Goal: Book appointment/travel/reservation

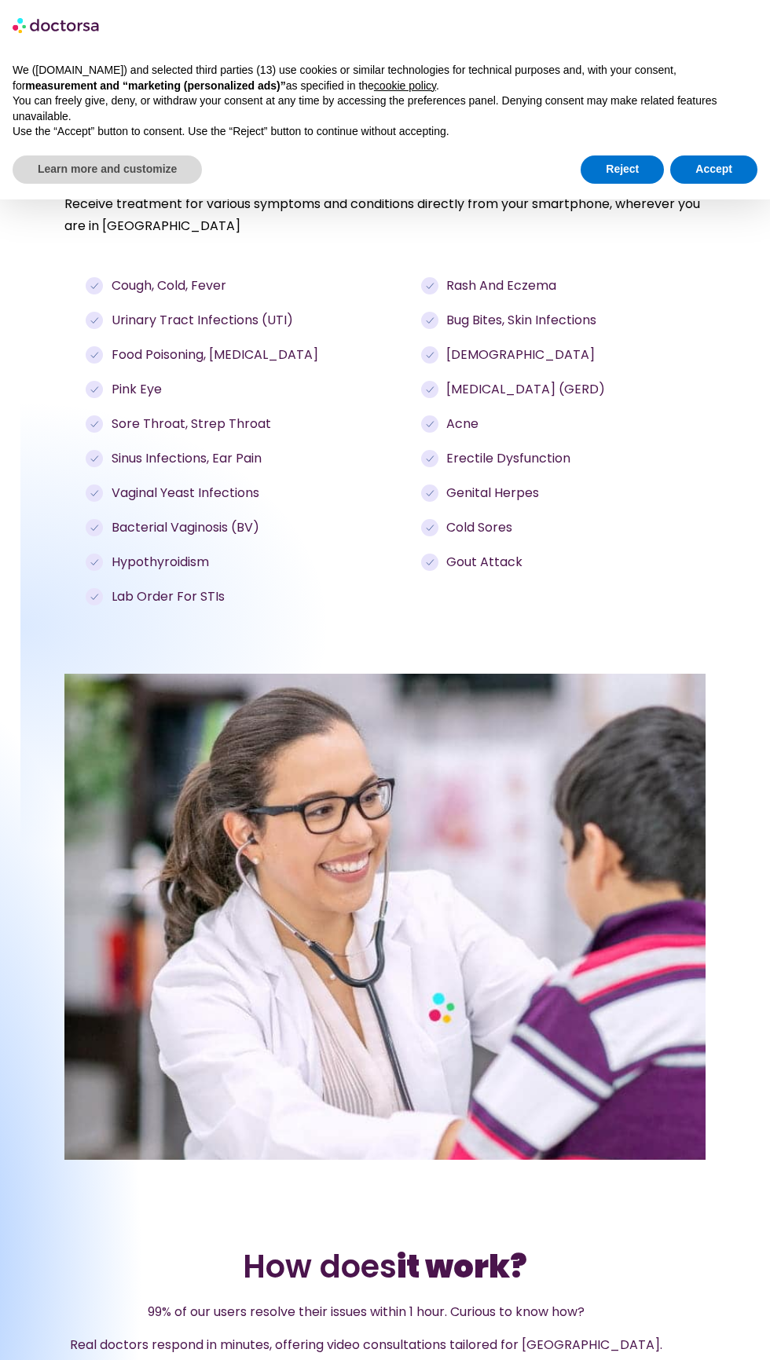
scroll to position [2187, 0]
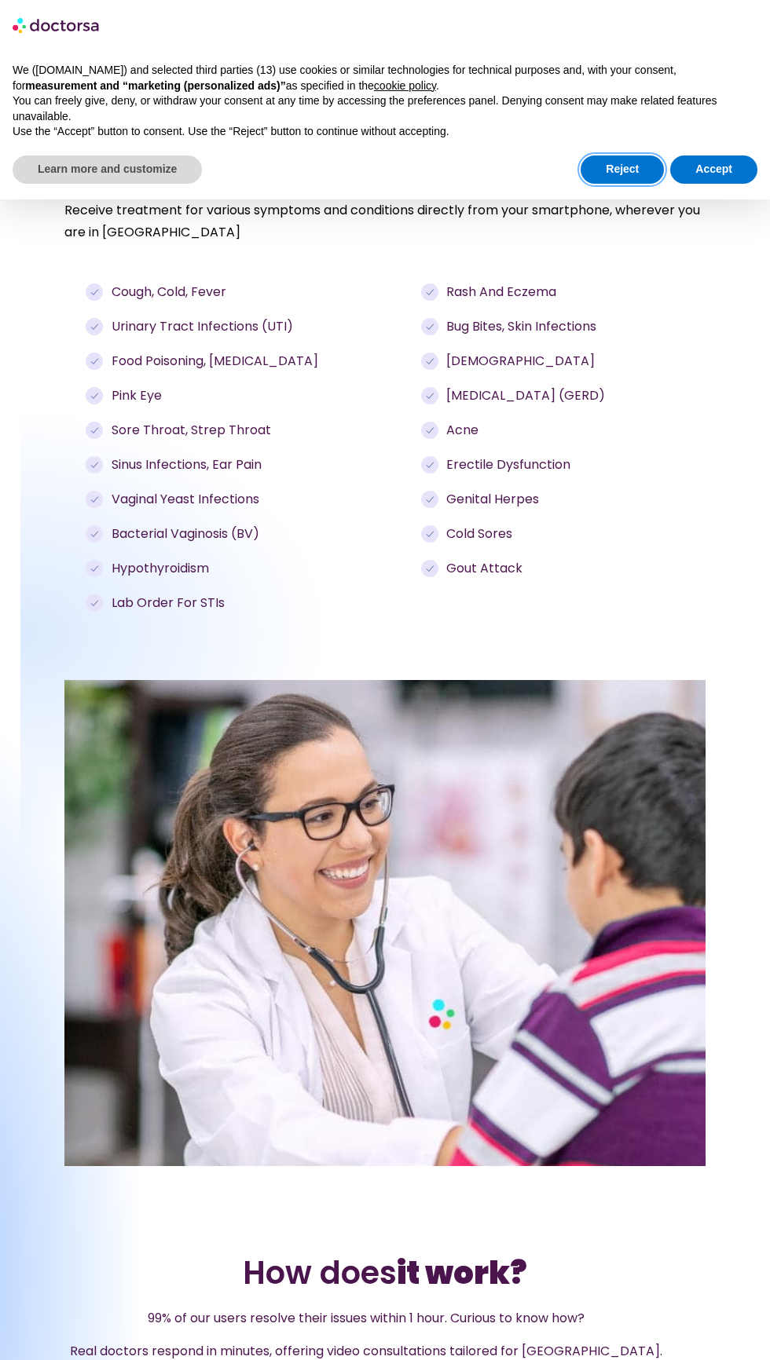
click at [642, 166] on button "Reject" at bounding box center [621, 170] width 83 height 28
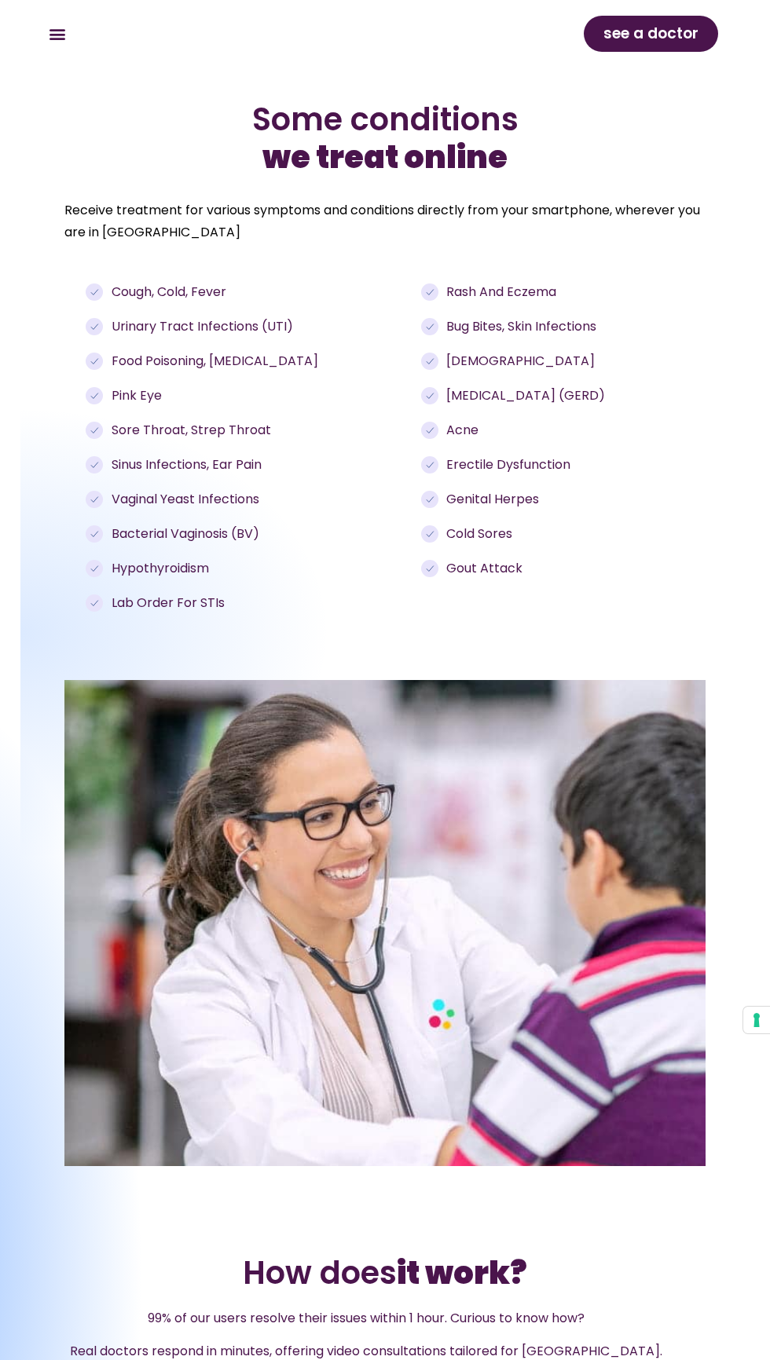
click at [693, 35] on span "see a doctor" at bounding box center [650, 33] width 95 height 25
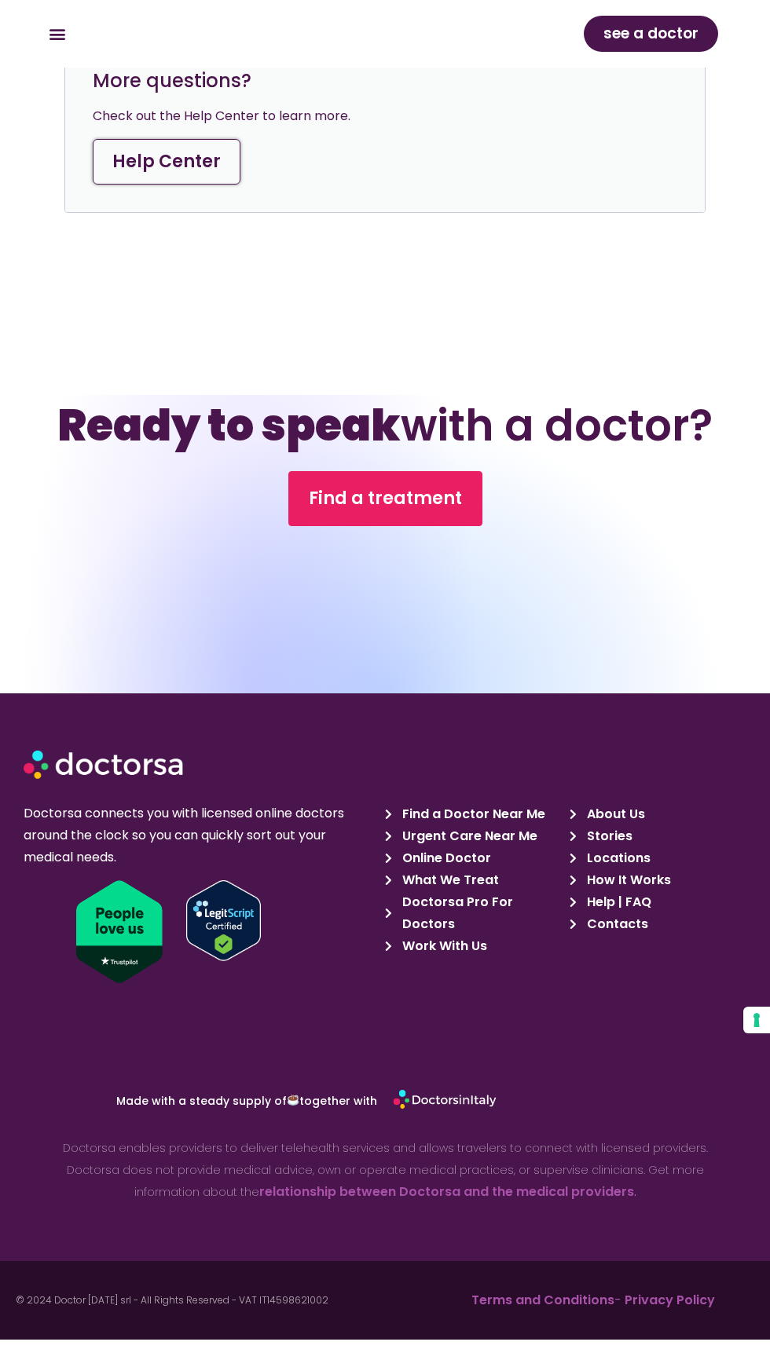
scroll to position [6602, 0]
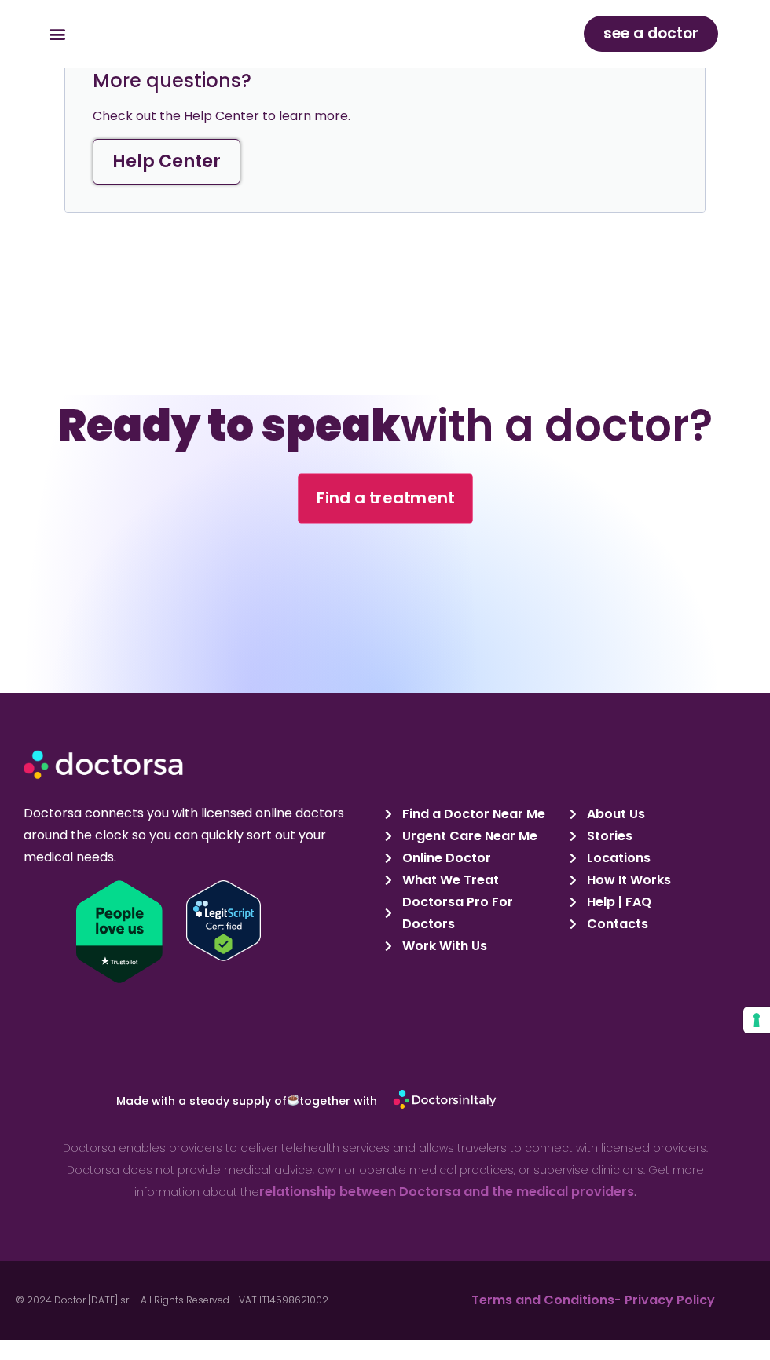
click at [364, 496] on span "Find a treatment" at bounding box center [385, 498] width 138 height 23
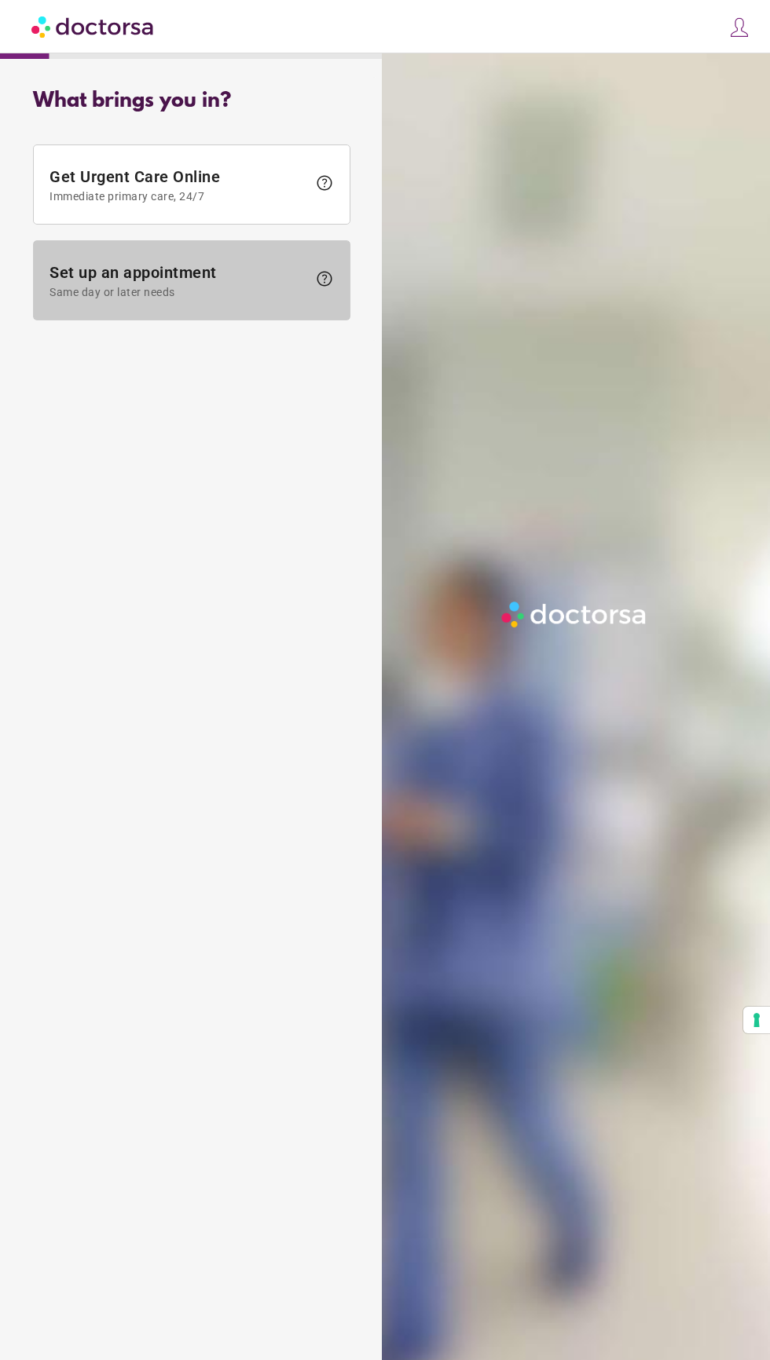
click at [194, 272] on span "Set up an appointment Same day or later needs" at bounding box center [178, 280] width 258 height 35
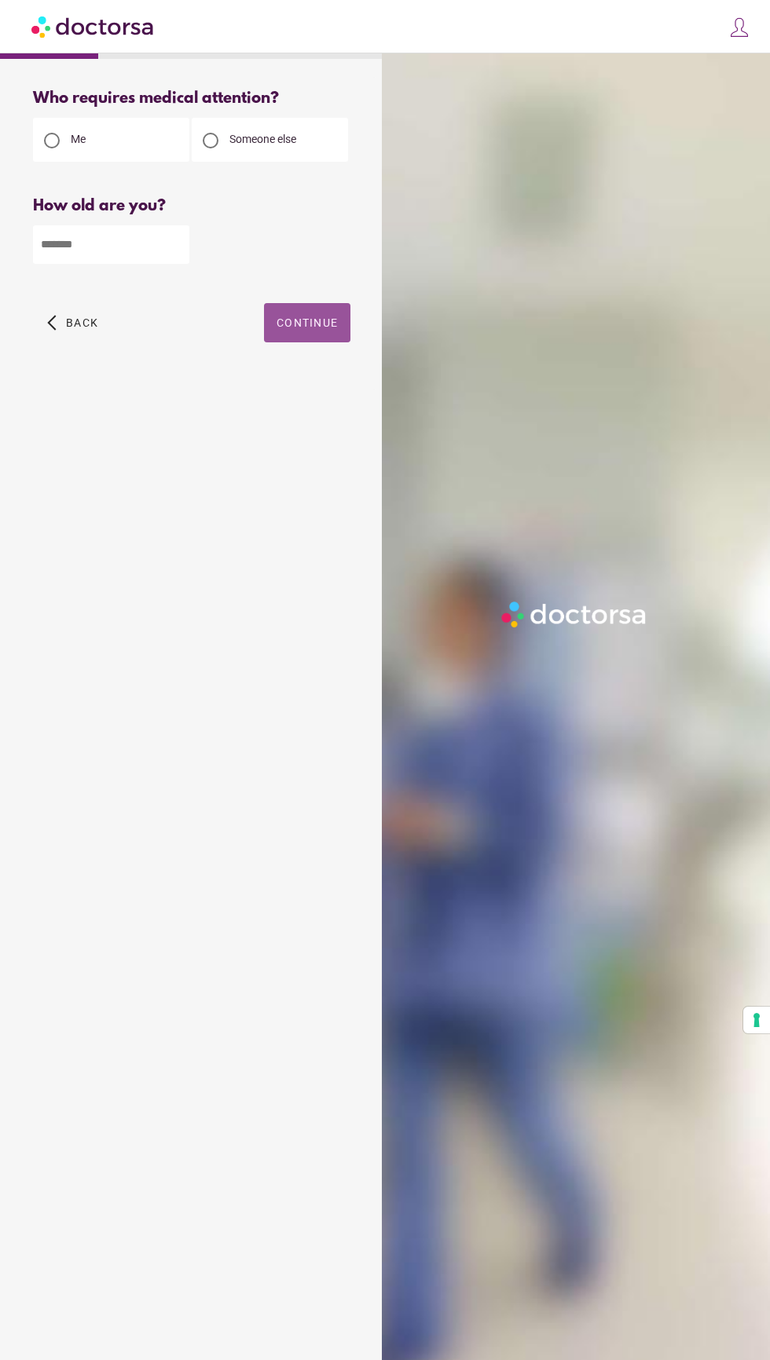
click at [332, 306] on span "button" at bounding box center [307, 322] width 86 height 39
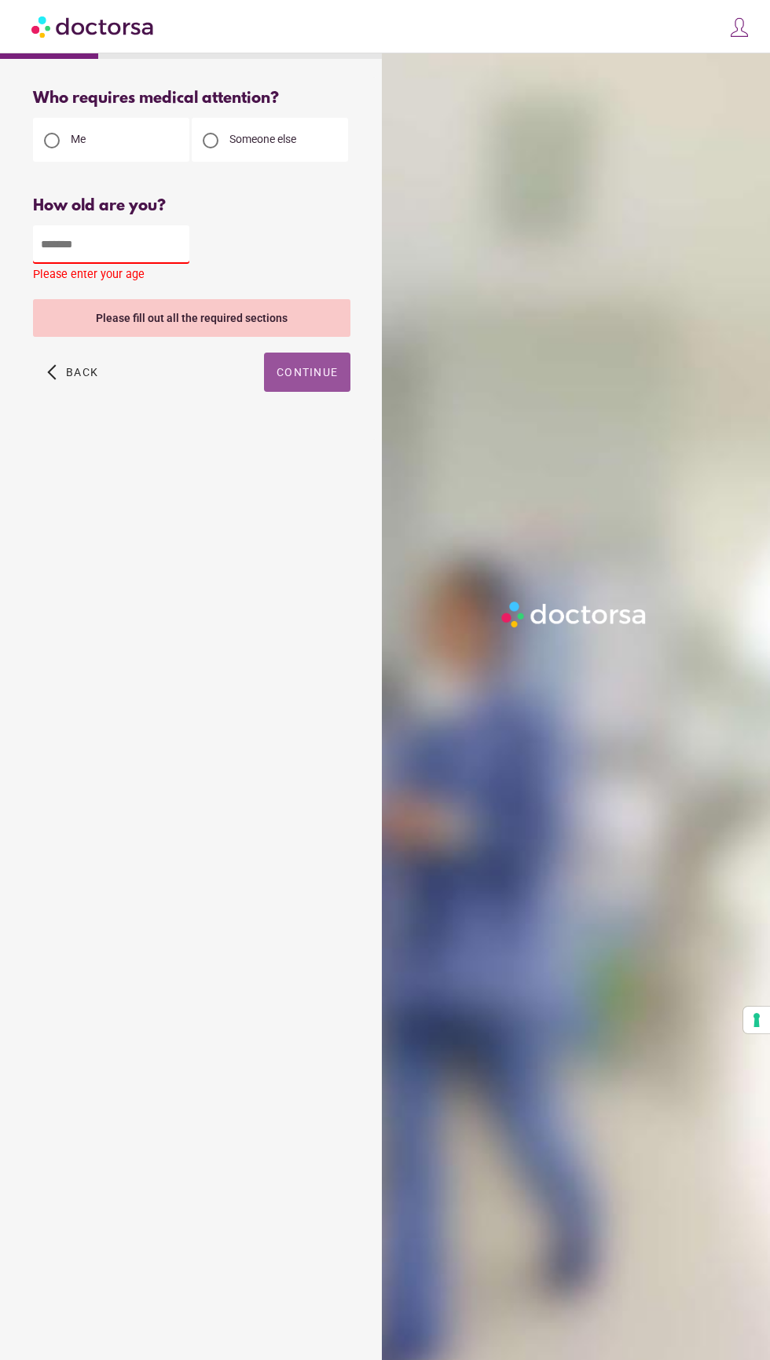
click at [308, 373] on span "Continue" at bounding box center [306, 372] width 61 height 13
click at [342, 368] on span "button" at bounding box center [307, 372] width 86 height 39
click at [111, 197] on div "How old are you?" at bounding box center [191, 206] width 317 height 18
click at [252, 134] on span "Someone else" at bounding box center [262, 139] width 67 height 13
click at [579, 632] on img at bounding box center [574, 615] width 154 height 35
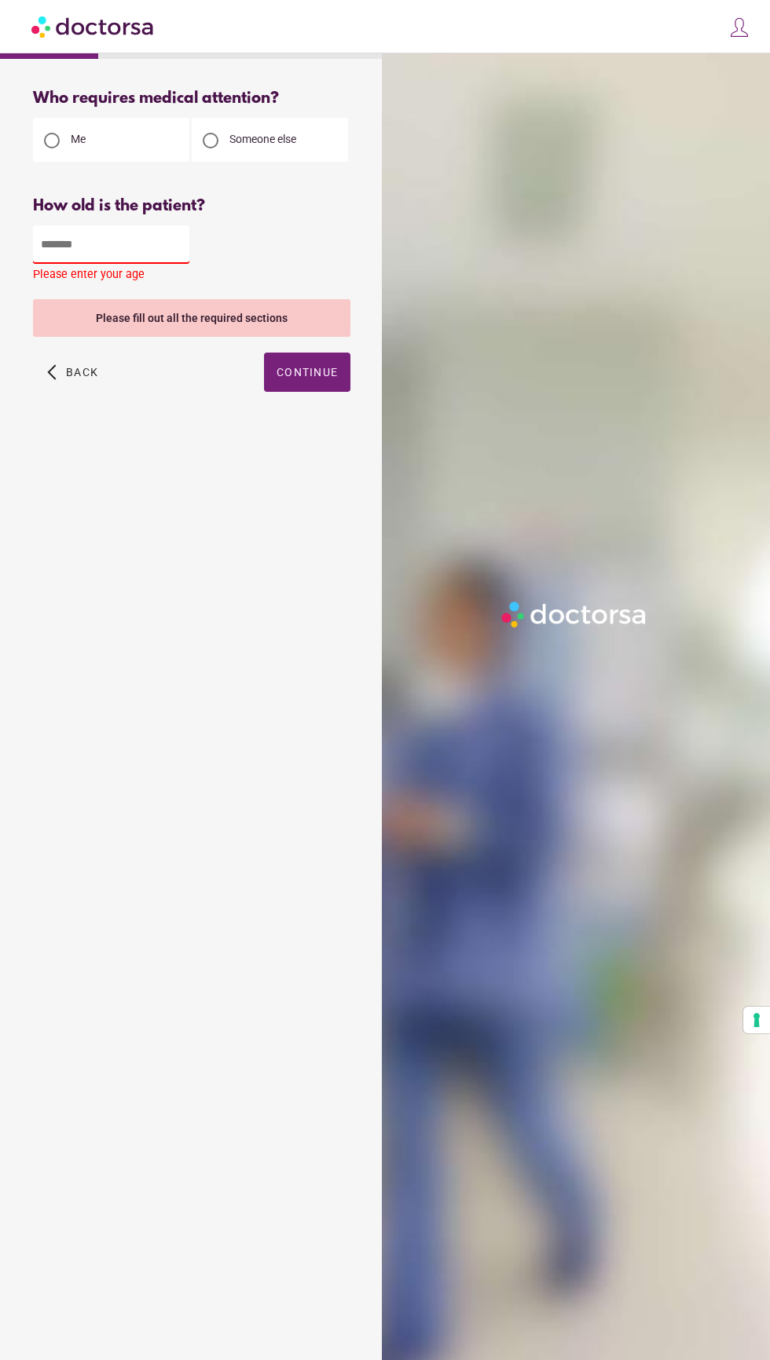
click at [104, 195] on div "Who requires medical attention? Me Someone else Back" at bounding box center [192, 258] width 368 height 363
click at [231, 309] on div "Please fill out all the required sections" at bounding box center [191, 318] width 317 height 38
click at [253, 134] on span "Someone else" at bounding box center [262, 139] width 67 height 13
click at [185, 87] on div "Who requires medical attention? Me Someone else Back" at bounding box center [192, 258] width 368 height 363
click at [108, 79] on div "Who requires medical attention? Me Someone else Back" at bounding box center [192, 258] width 368 height 363
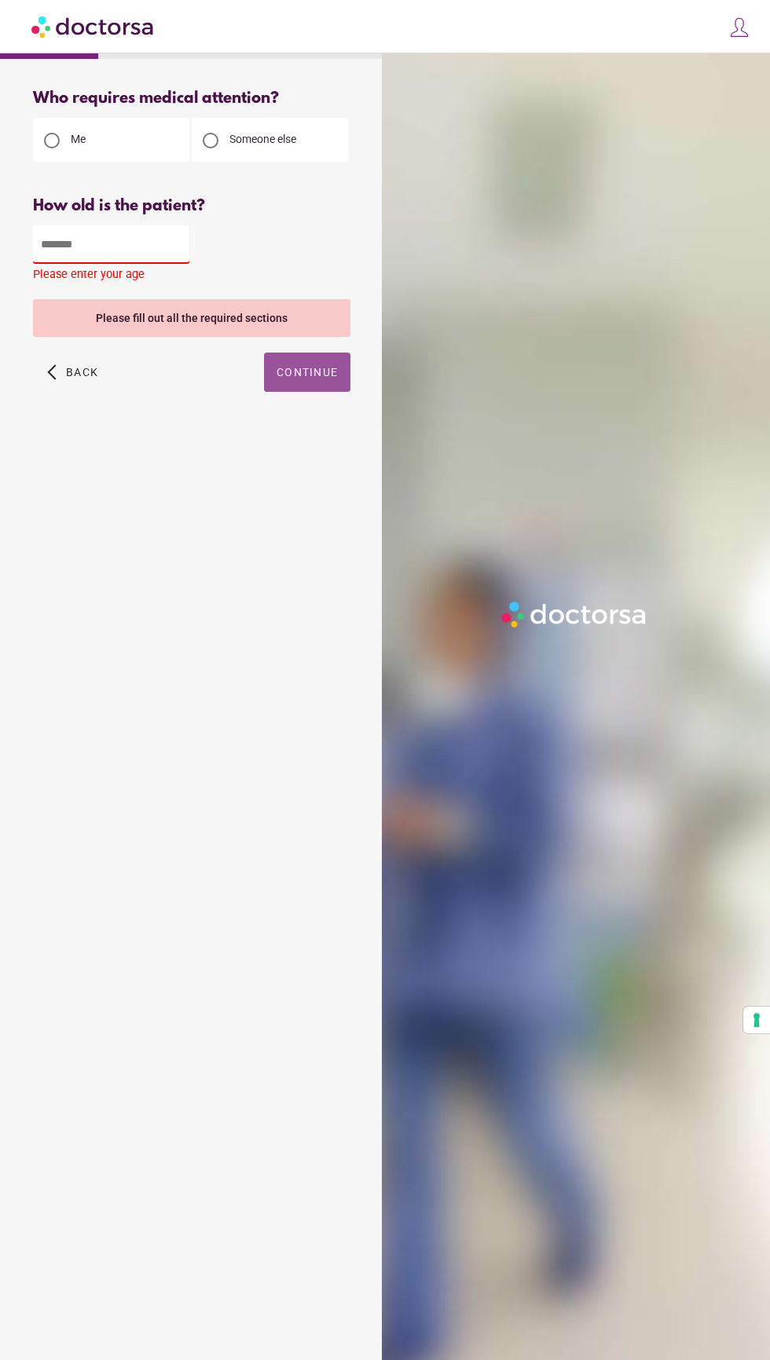
click at [338, 378] on span "button" at bounding box center [307, 372] width 86 height 39
click at [315, 373] on span "Continue" at bounding box center [306, 372] width 61 height 13
click at [138, 320] on div "Please fill out all the required sections" at bounding box center [191, 318] width 317 height 38
click at [75, 377] on span "Back" at bounding box center [82, 372] width 32 height 13
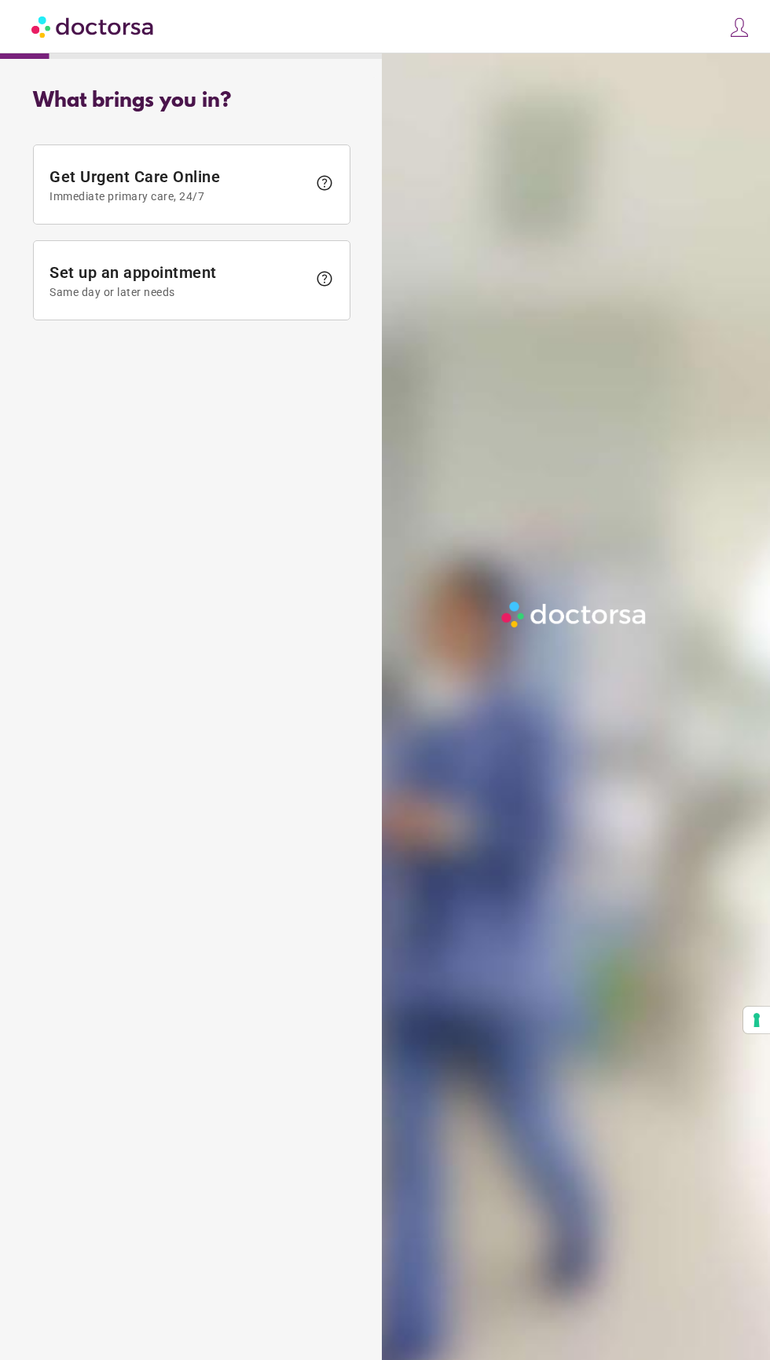
click at [605, 632] on img at bounding box center [574, 615] width 154 height 35
click at [170, 107] on div "What brings you in?" at bounding box center [191, 102] width 317 height 24
click at [135, 101] on div "What brings you in?" at bounding box center [191, 102] width 317 height 24
click at [330, 188] on span "help" at bounding box center [324, 183] width 19 height 19
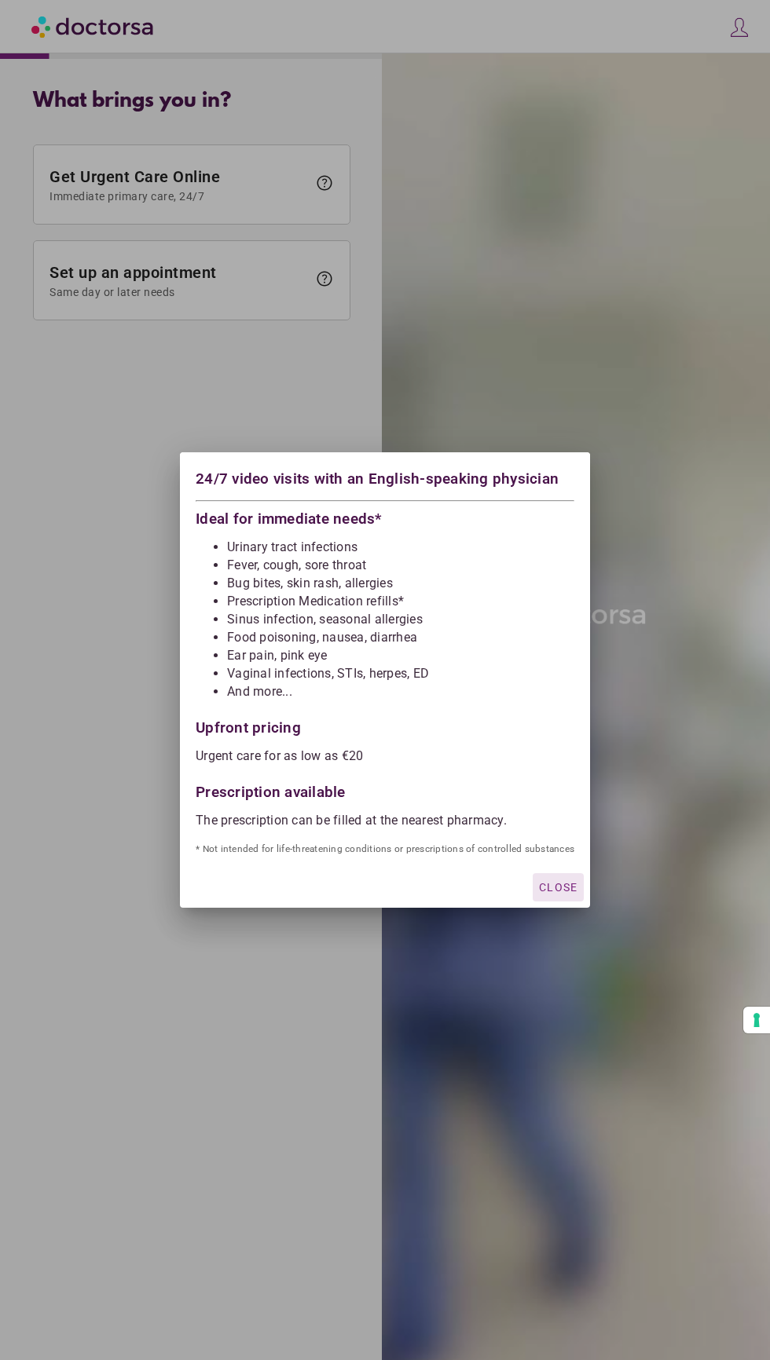
click at [570, 894] on span "Close" at bounding box center [558, 887] width 38 height 13
